Goal: Book appointment/travel/reservation

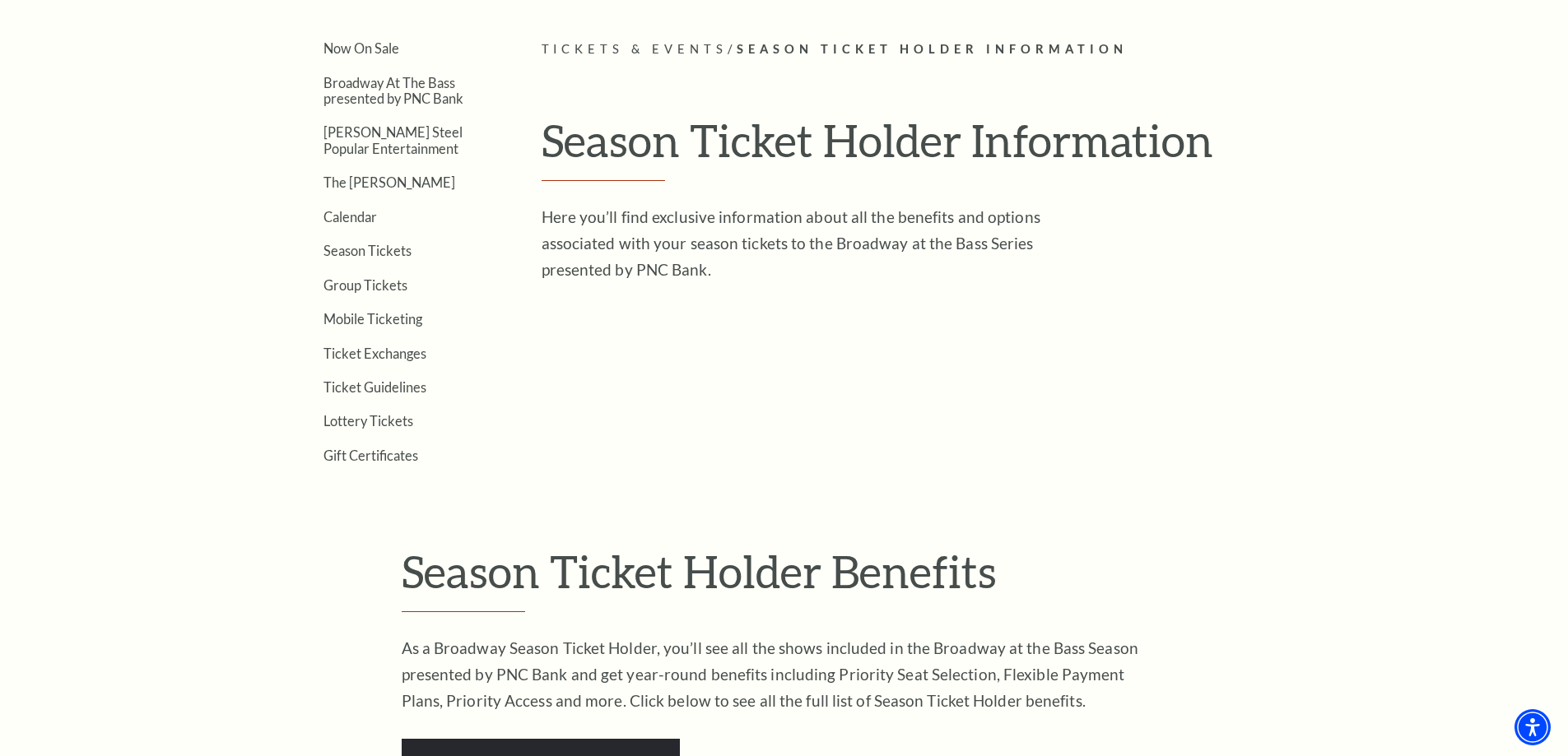
scroll to position [433, 0]
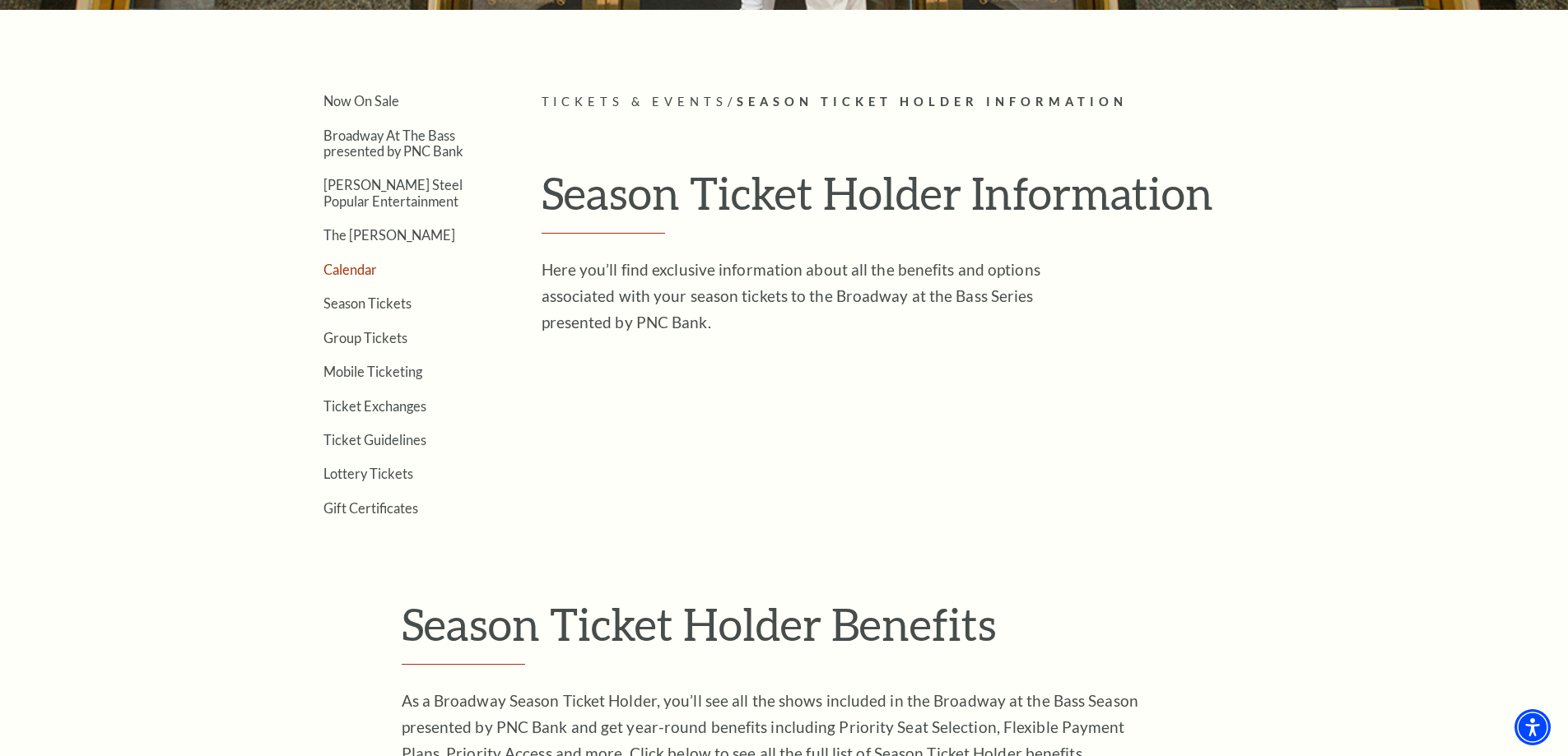
click at [367, 275] on link "Calendar" at bounding box center [349, 270] width 53 height 15
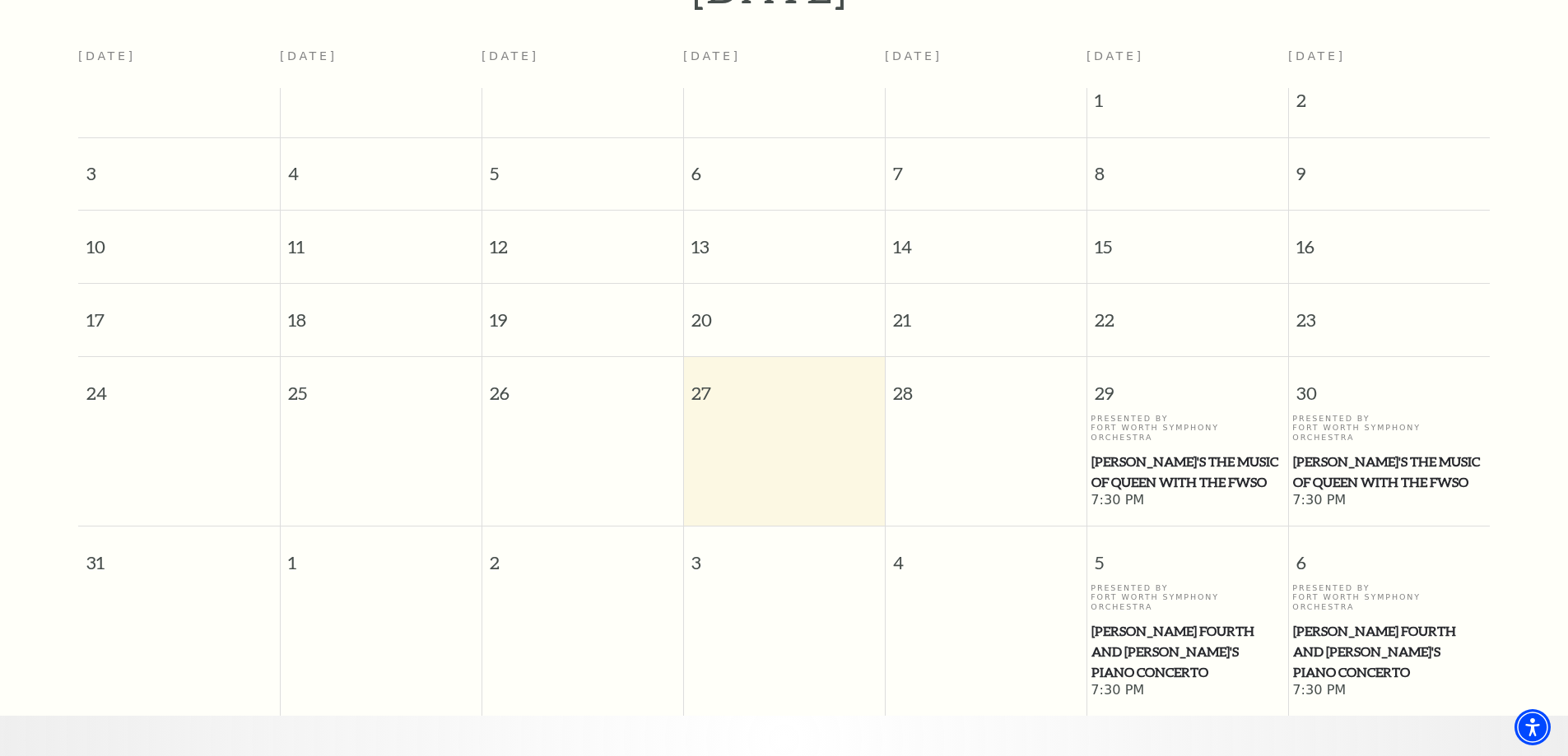
scroll to position [422, 0]
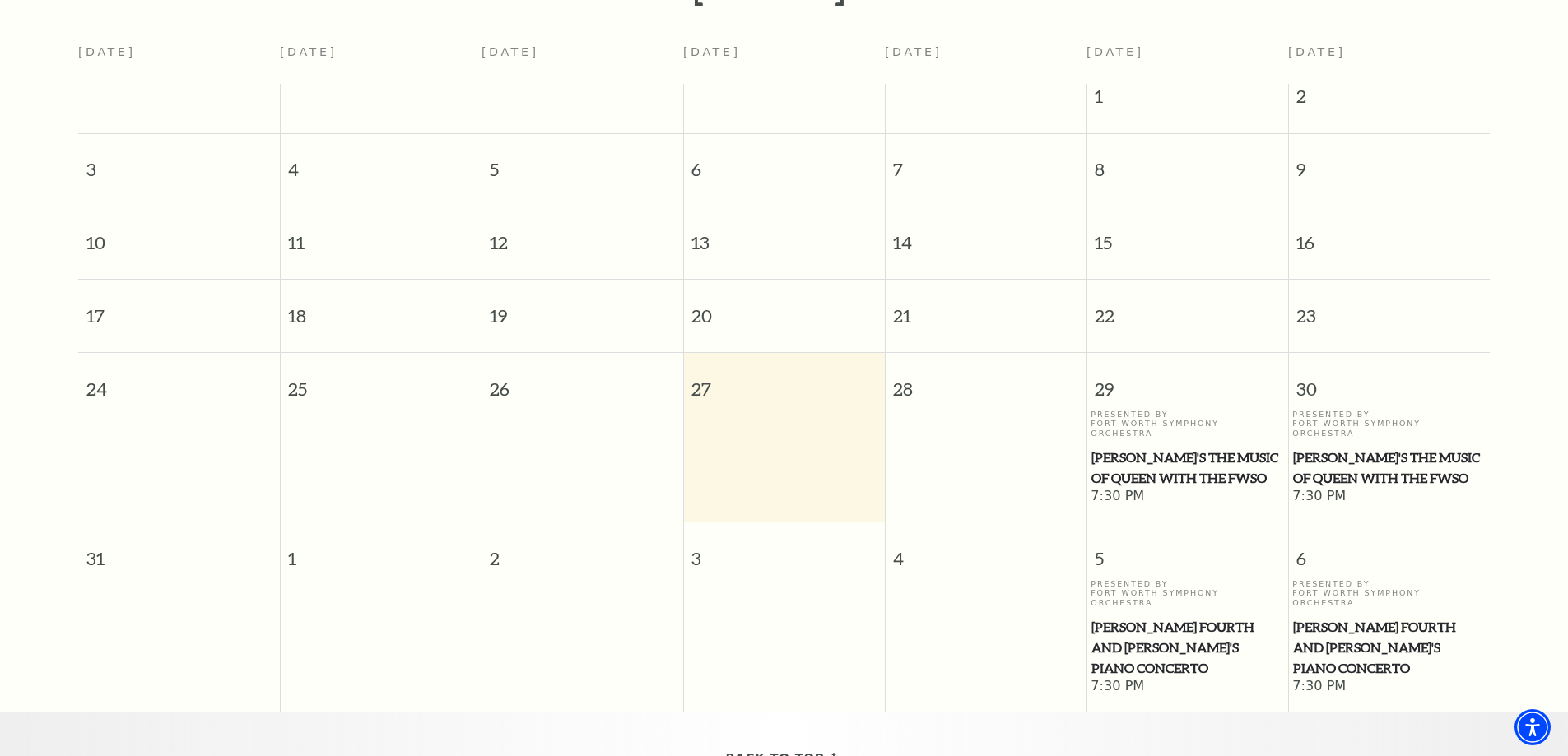
click at [759, 410] on td at bounding box center [784, 458] width 202 height 97
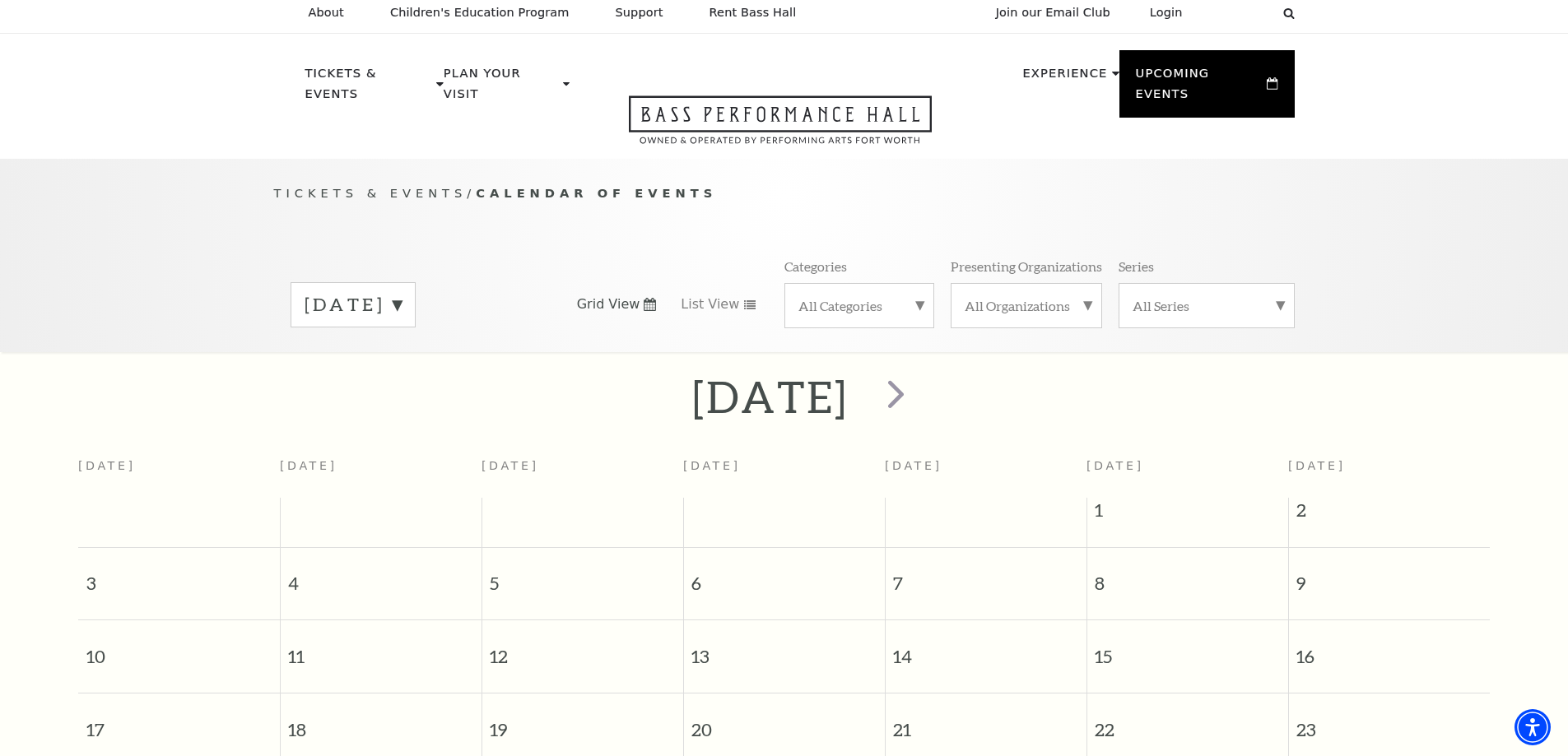
scroll to position [0, 0]
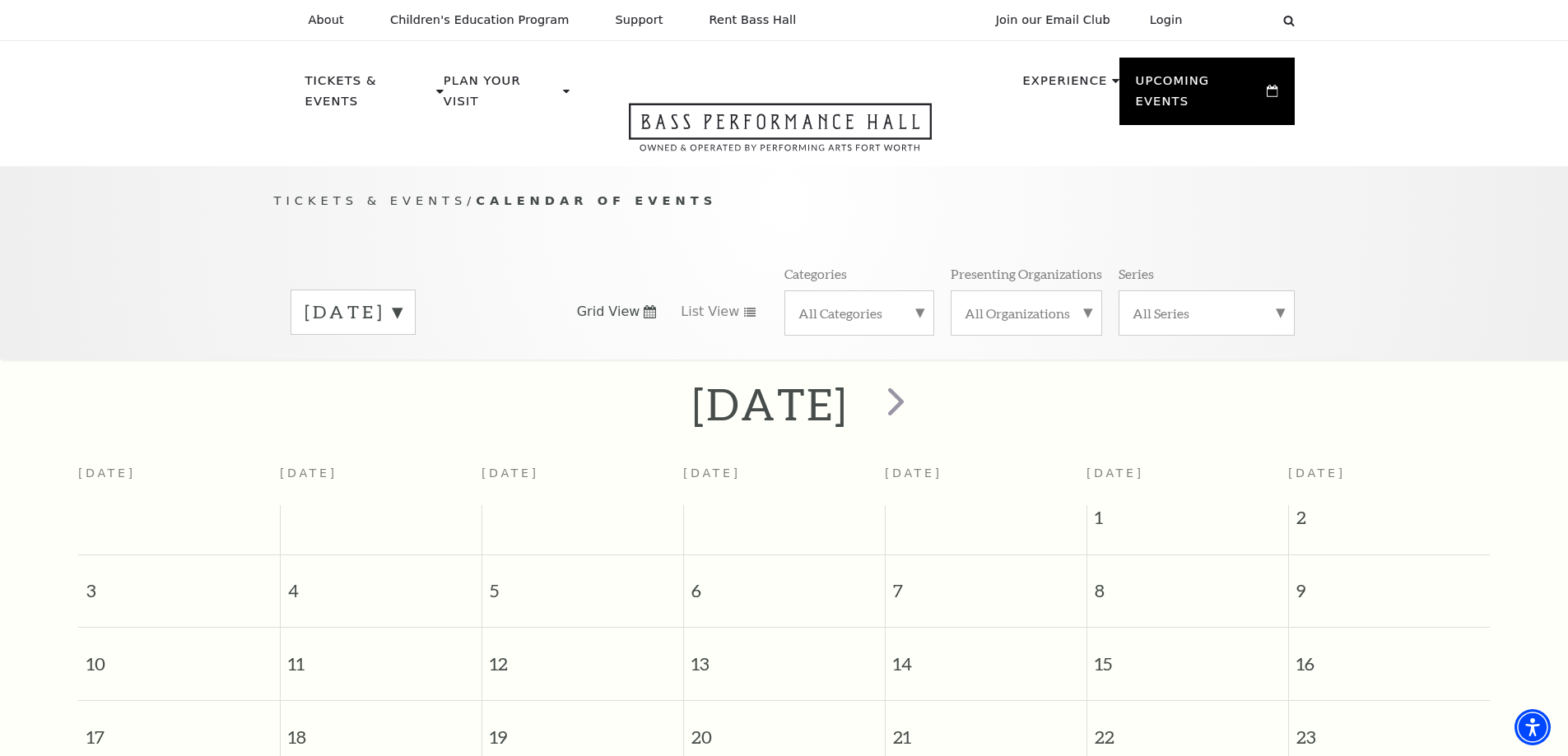
click at [401, 300] on label "[DATE]" at bounding box center [353, 312] width 97 height 25
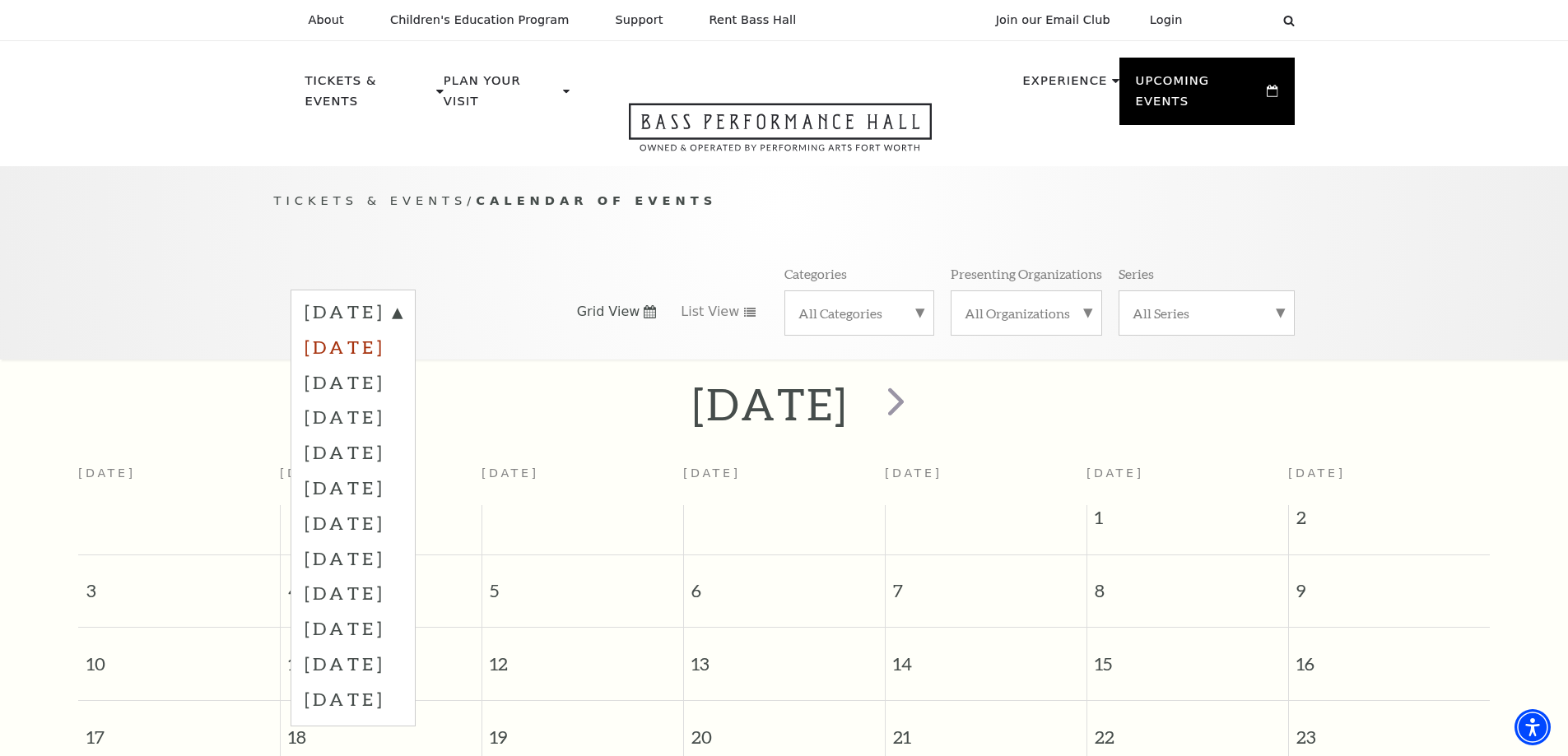
click at [401, 329] on label "[DATE]" at bounding box center [353, 346] width 97 height 36
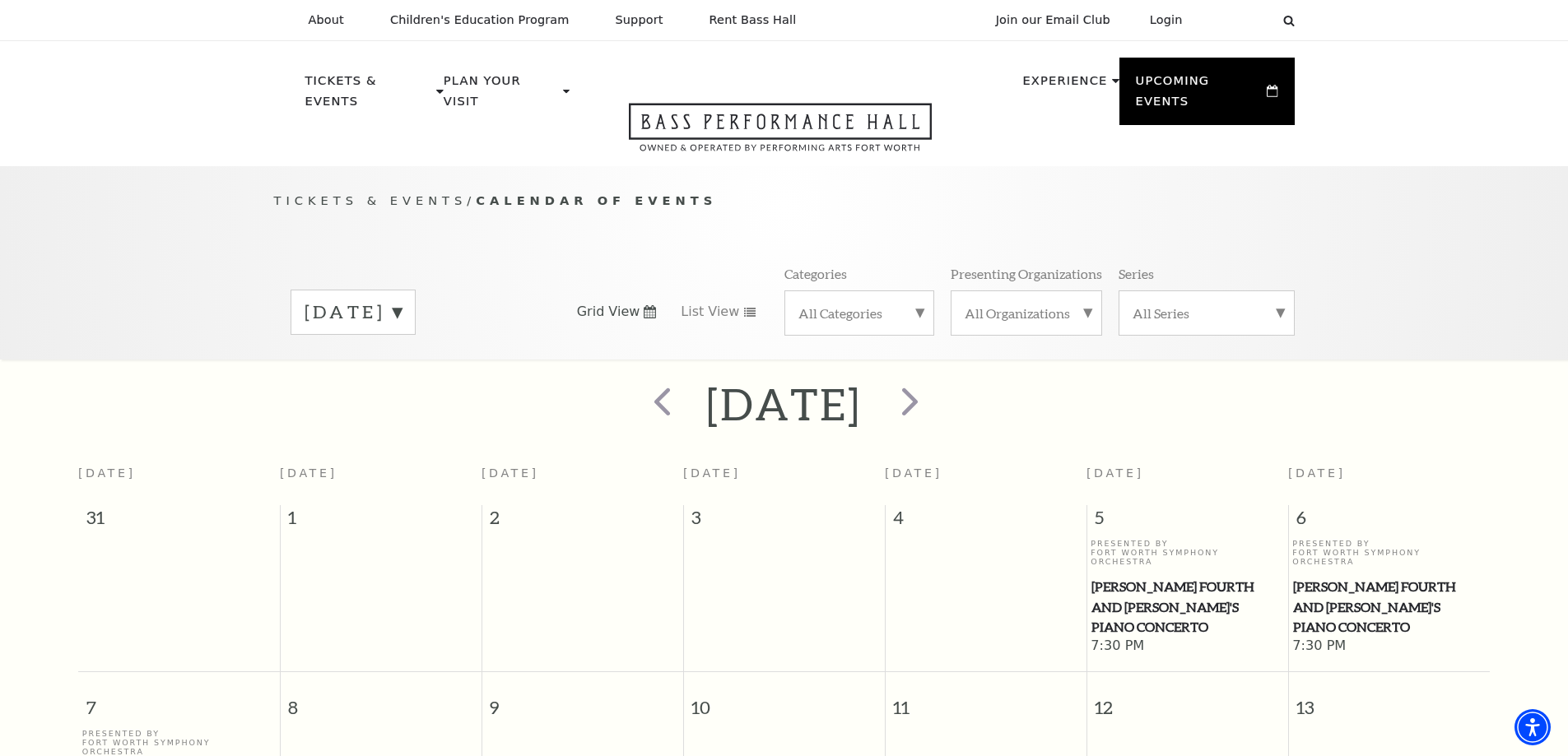
click at [401, 300] on label "September 2025" at bounding box center [353, 312] width 97 height 25
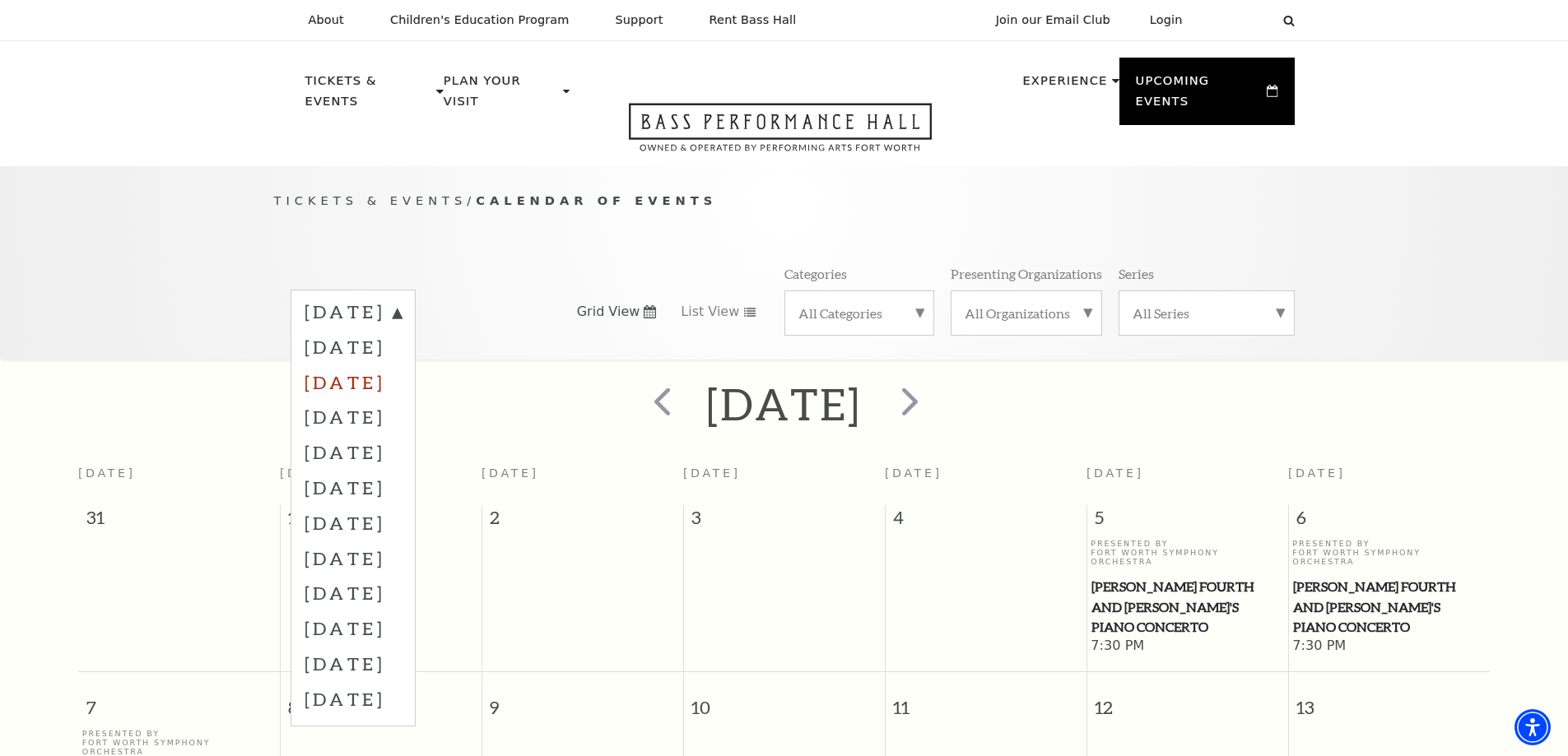
click at [401, 367] on label "October 2025" at bounding box center [353, 382] width 97 height 36
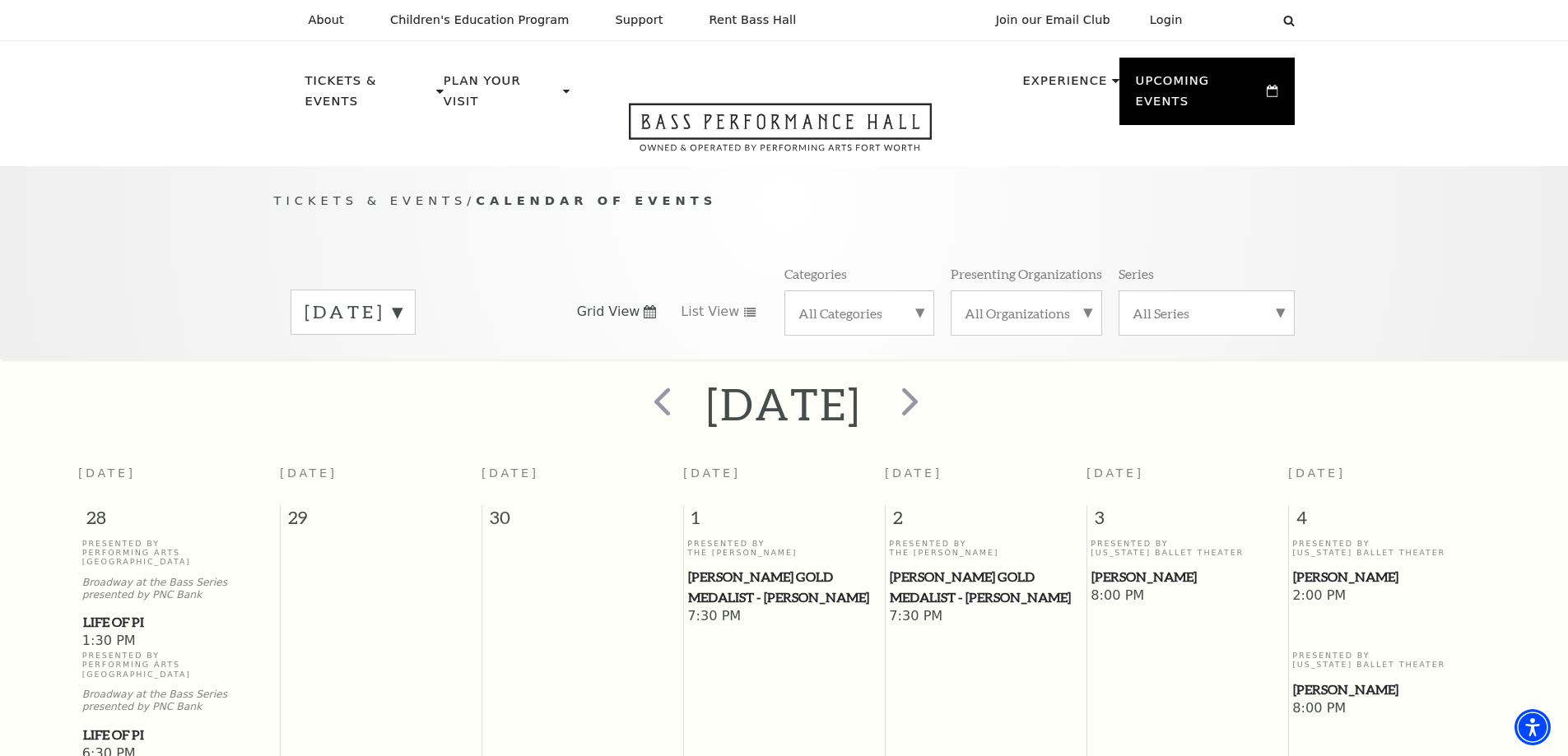
click at [401, 300] on label "October 2025" at bounding box center [353, 312] width 97 height 25
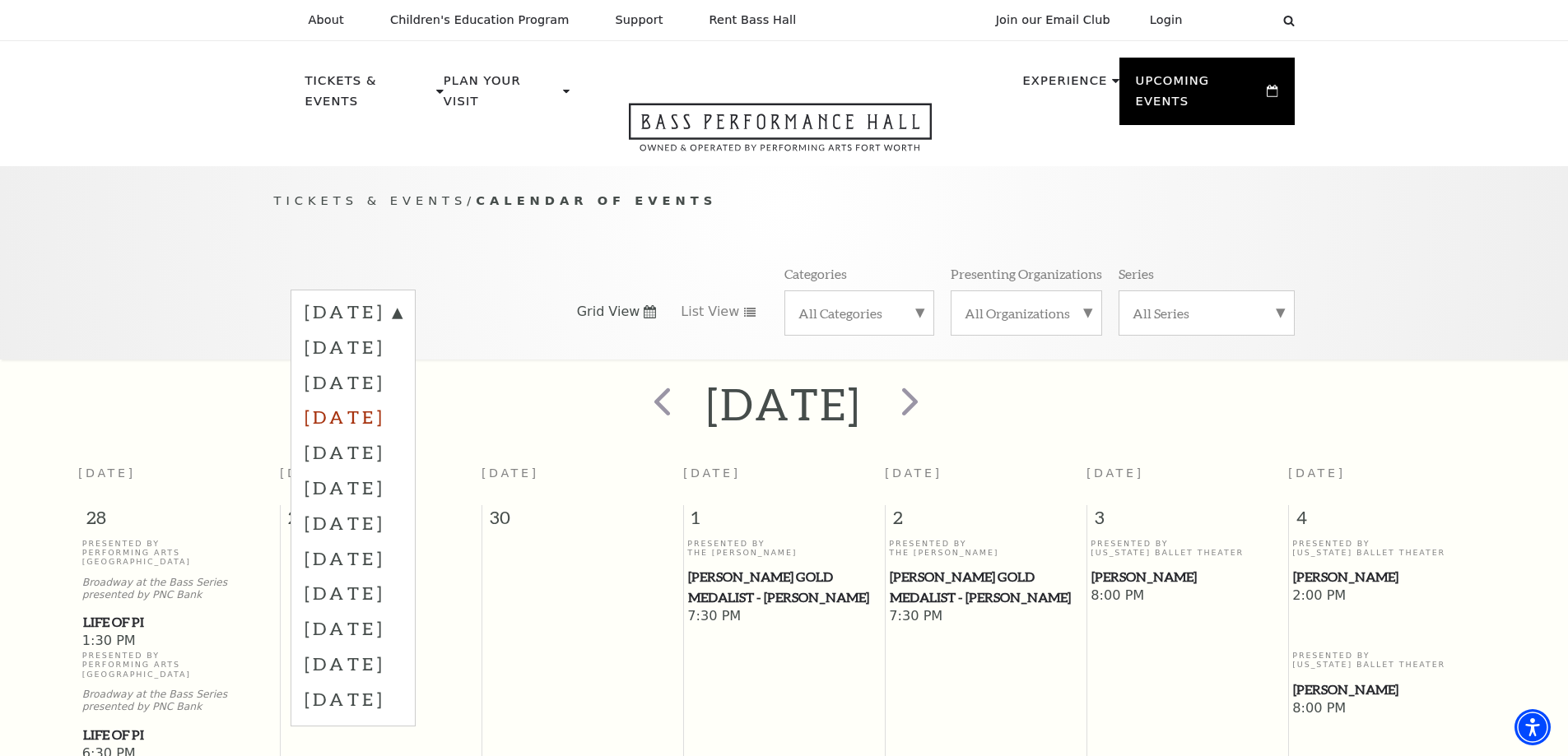
click at [401, 399] on label "November 2025" at bounding box center [353, 417] width 97 height 36
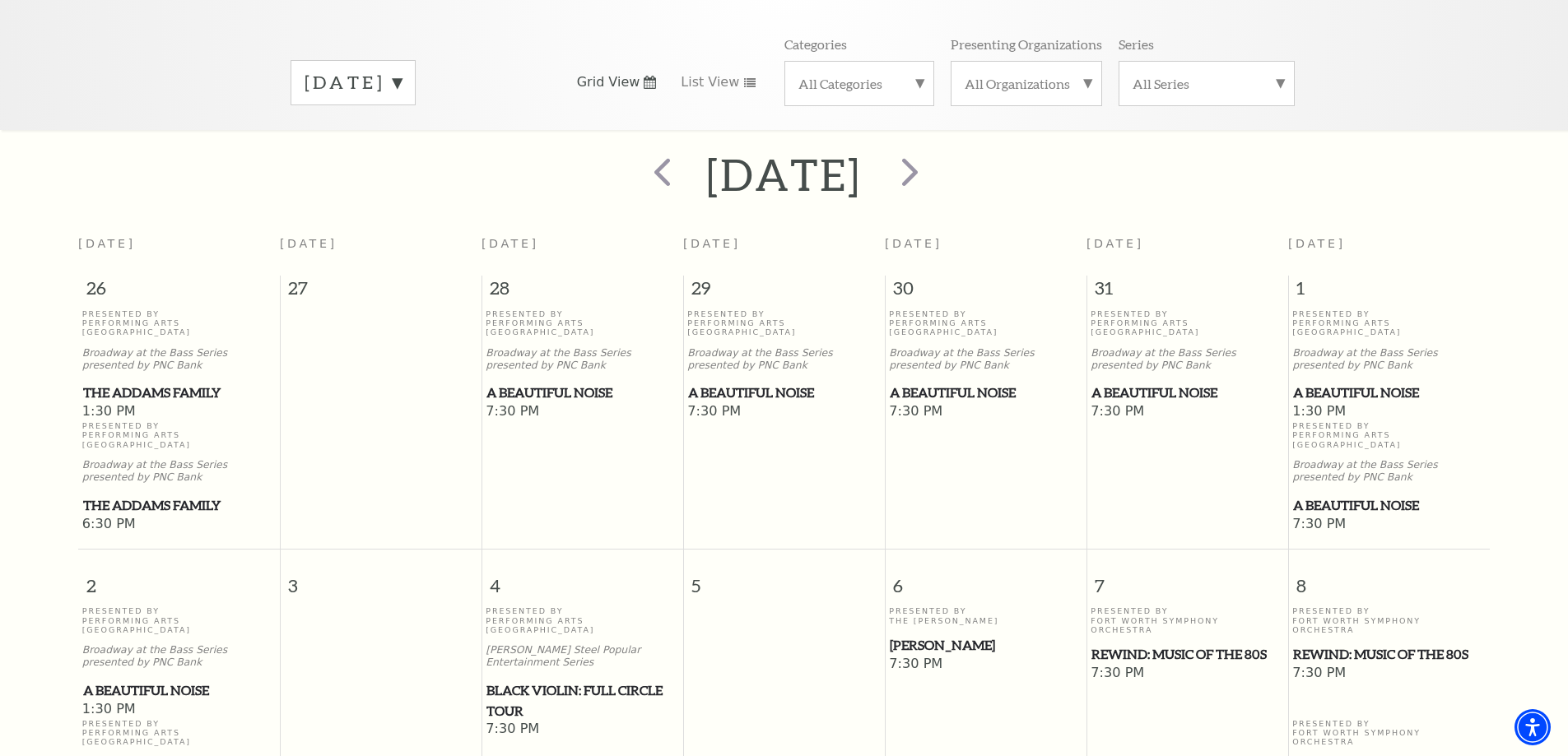
scroll to position [218, 0]
